Goal: Transaction & Acquisition: Purchase product/service

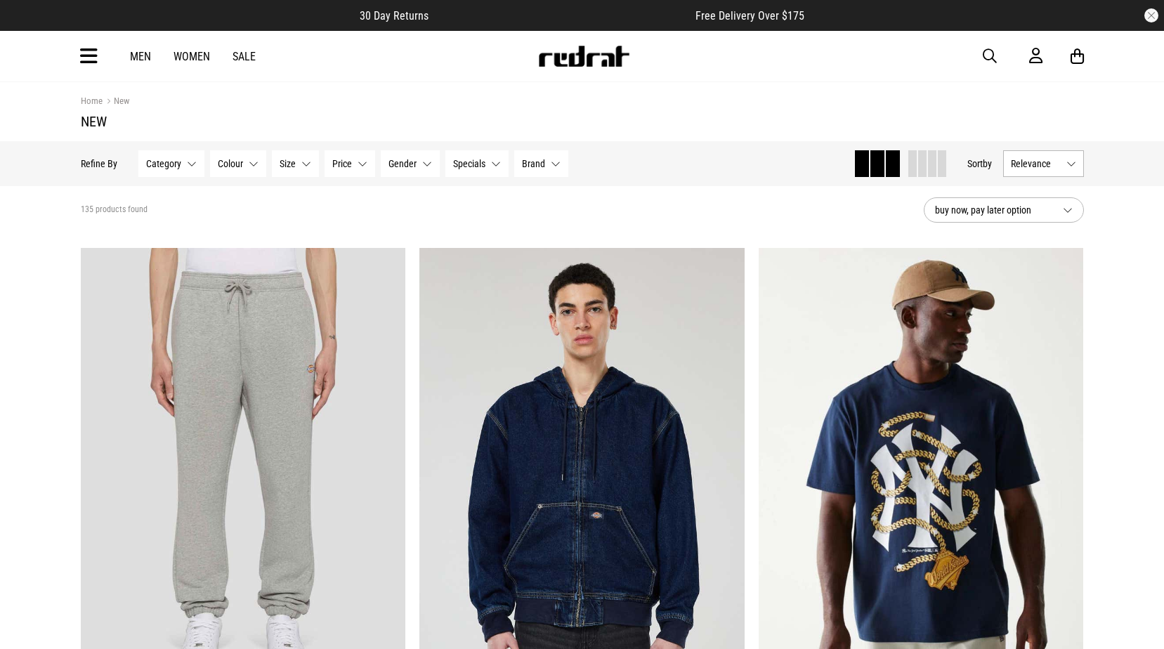
click at [90, 56] on icon at bounding box center [89, 56] width 18 height 23
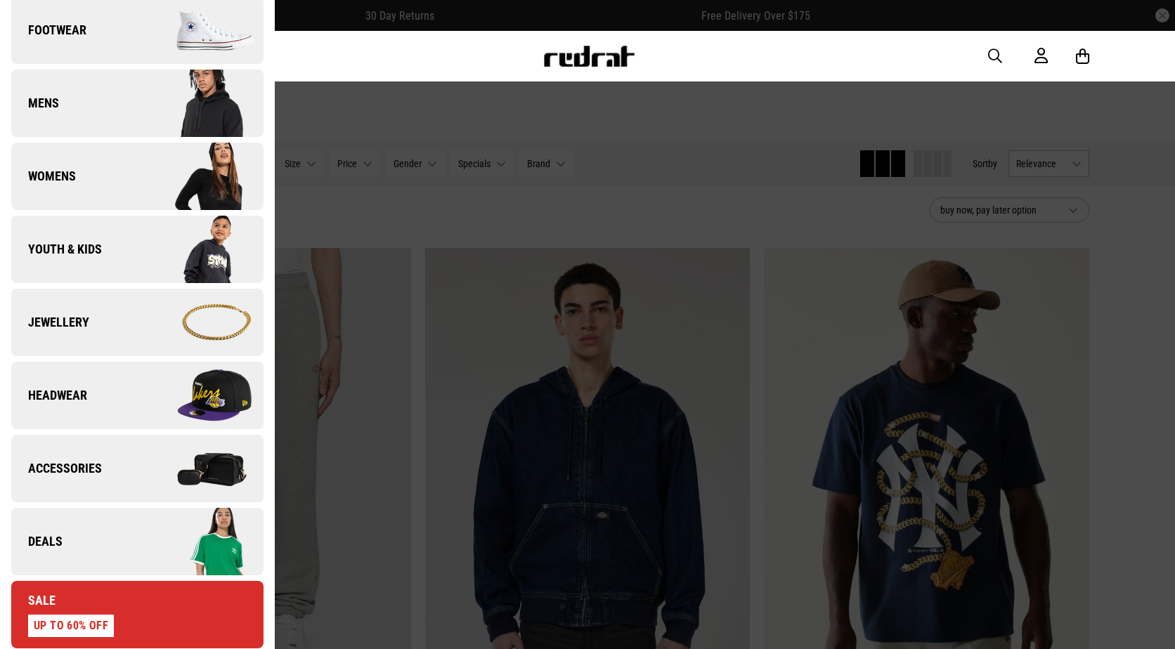
scroll to position [281, 0]
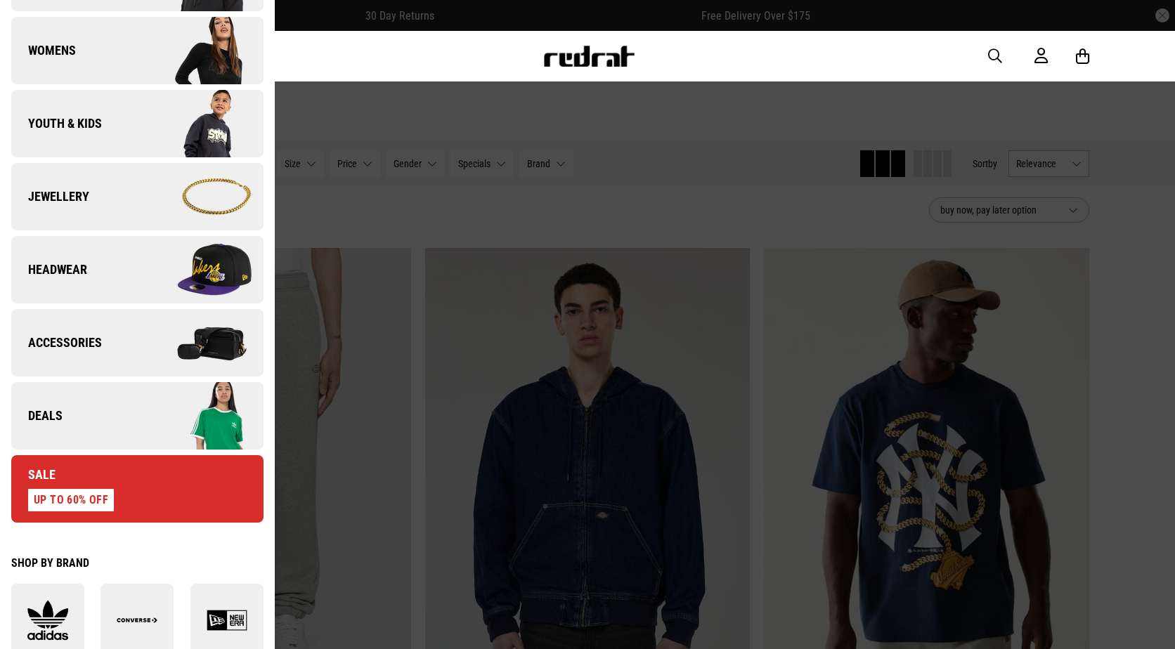
click at [123, 396] on link "Deals" at bounding box center [137, 415] width 252 height 67
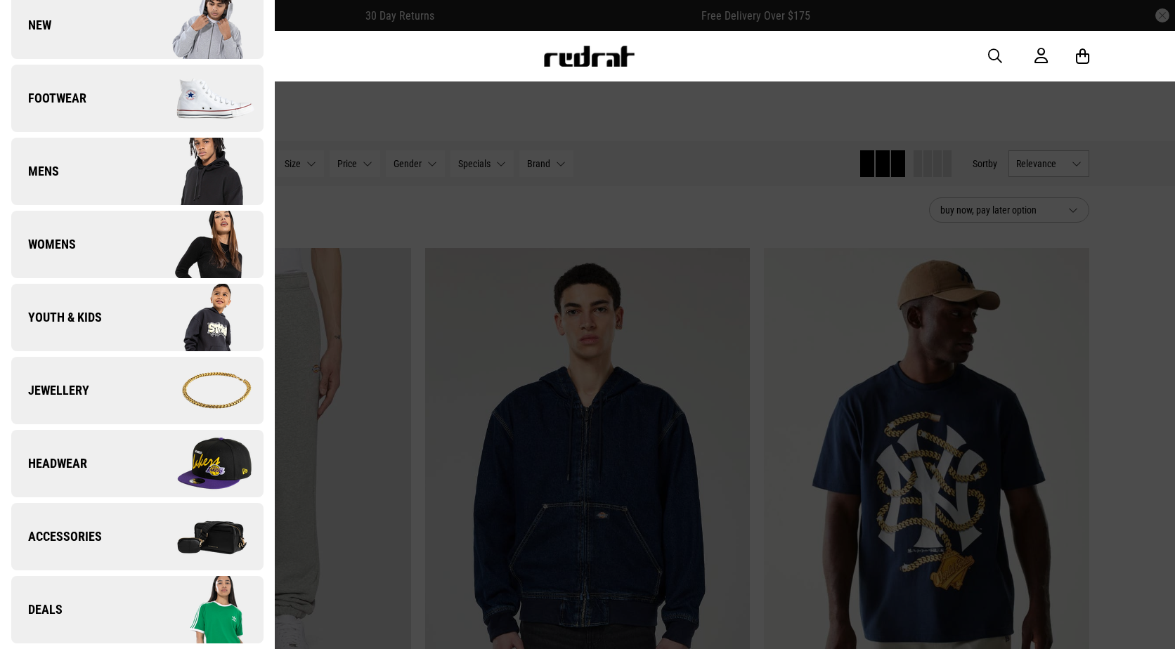
scroll to position [0, 0]
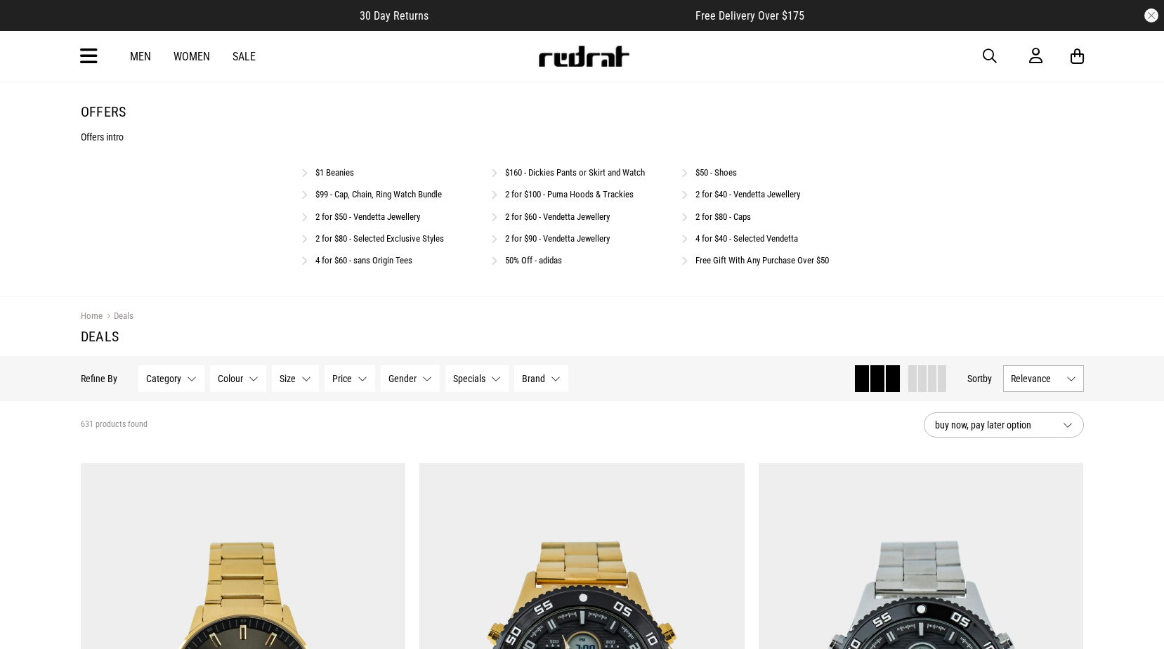
click at [729, 175] on link "$50 - Shoes" at bounding box center [716, 172] width 41 height 11
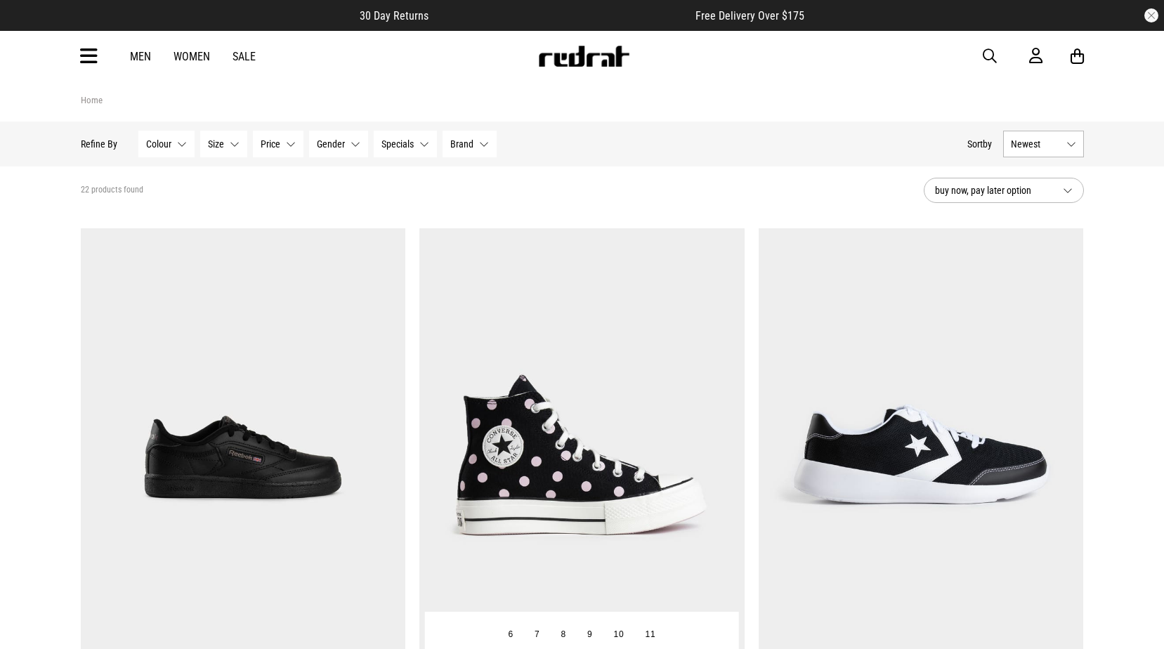
click at [536, 370] on img at bounding box center [582, 455] width 325 height 455
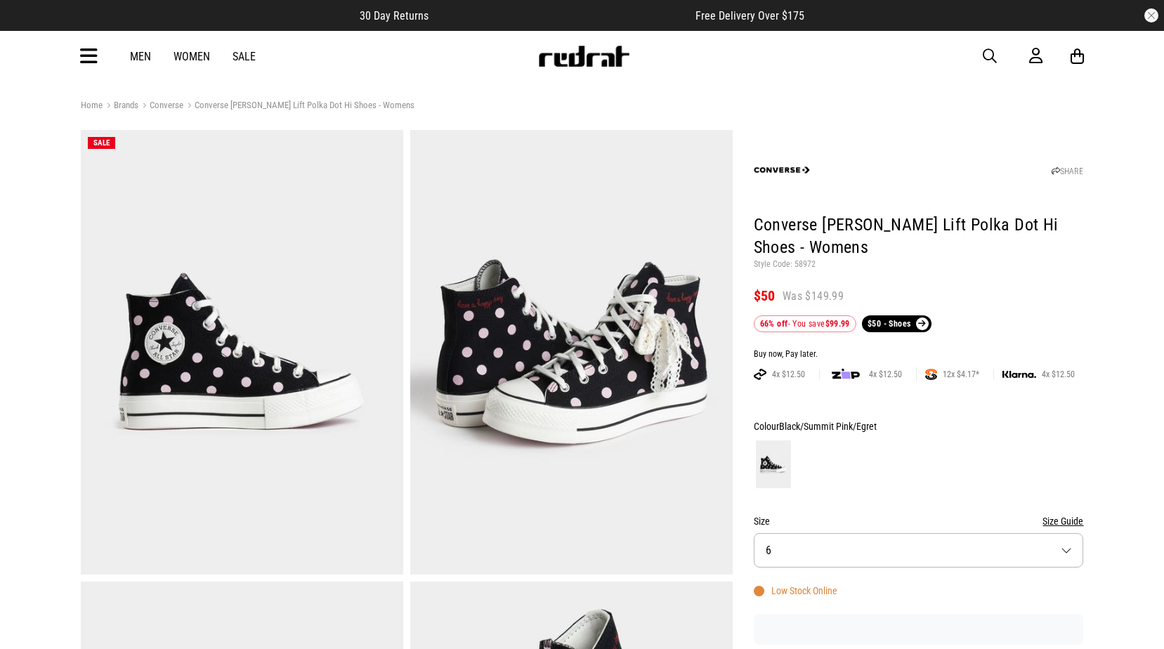
click at [805, 263] on p "Style Code: 58972" at bounding box center [919, 264] width 330 height 11
copy p "58972"
